Goal: Task Accomplishment & Management: Use online tool/utility

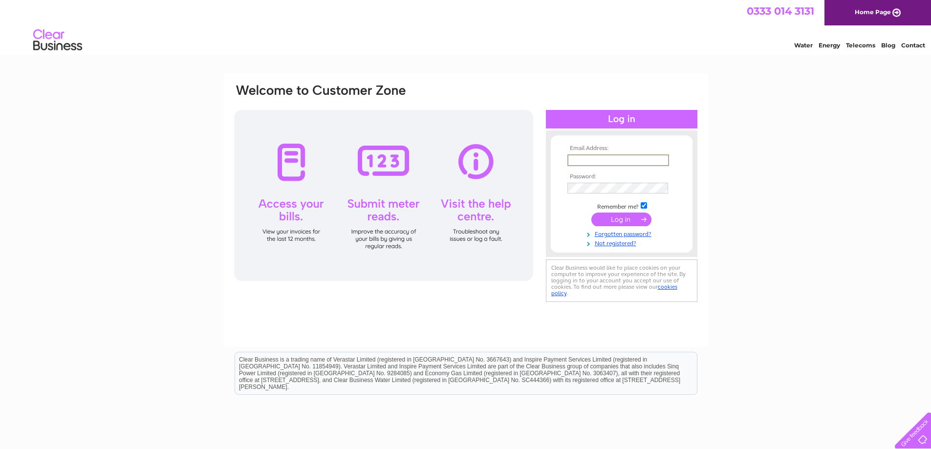
click at [586, 158] on input "text" at bounding box center [619, 160] width 102 height 12
type input "rontsmith@btopenworld.com"
click at [625, 218] on input "submit" at bounding box center [622, 219] width 60 height 14
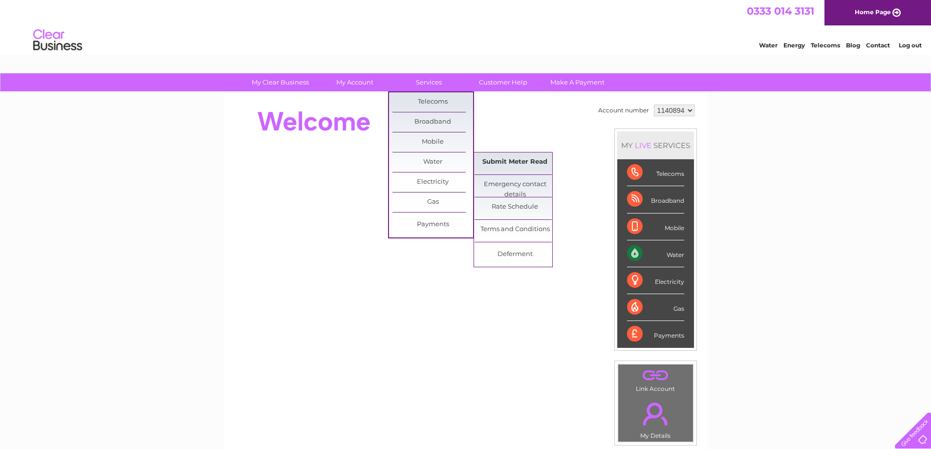
click at [517, 160] on link "Submit Meter Read" at bounding box center [515, 163] width 81 height 20
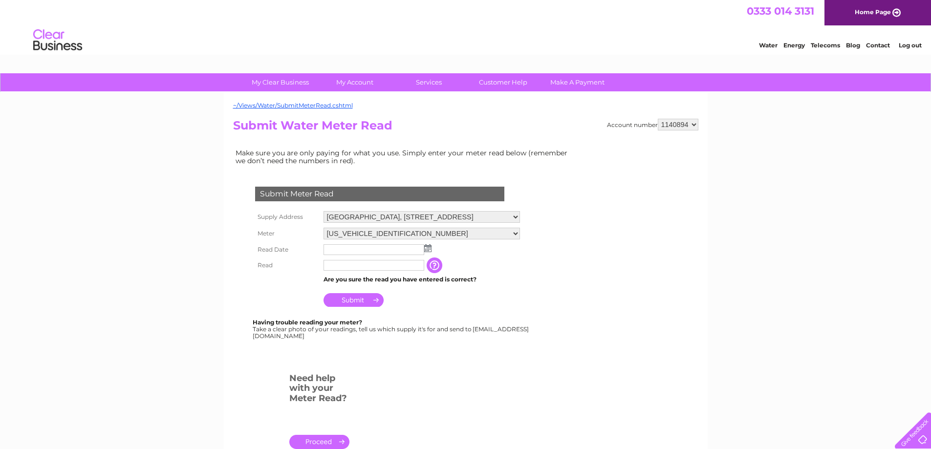
click at [342, 250] on input "text" at bounding box center [374, 249] width 101 height 11
click at [428, 247] on img at bounding box center [428, 249] width 7 height 8
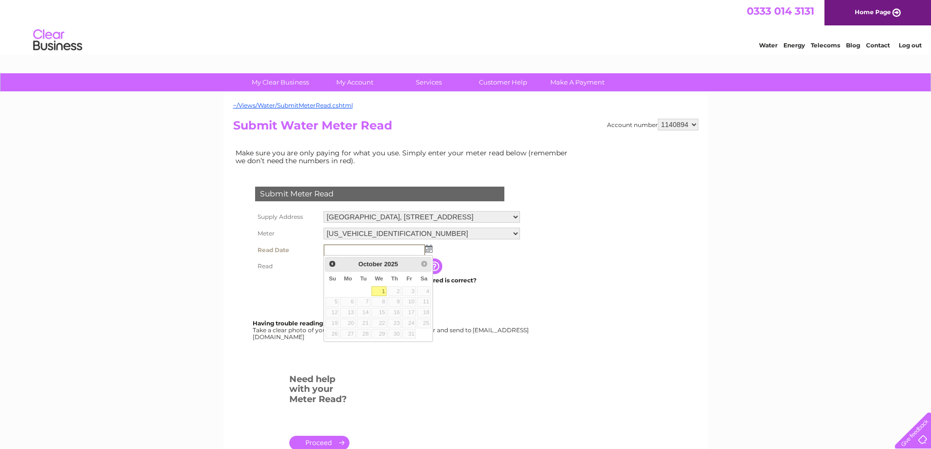
click at [379, 292] on link "1" at bounding box center [380, 292] width 16 height 10
type input "[DATE]"
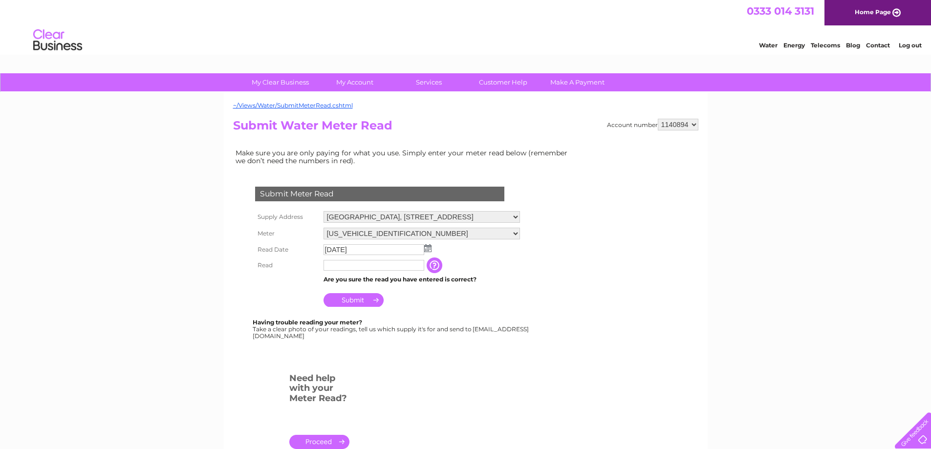
click at [339, 264] on input "text" at bounding box center [374, 265] width 101 height 11
type input "02602"
click at [351, 297] on input "Submit" at bounding box center [354, 300] width 60 height 14
